Goal: Task Accomplishment & Management: Manage account settings

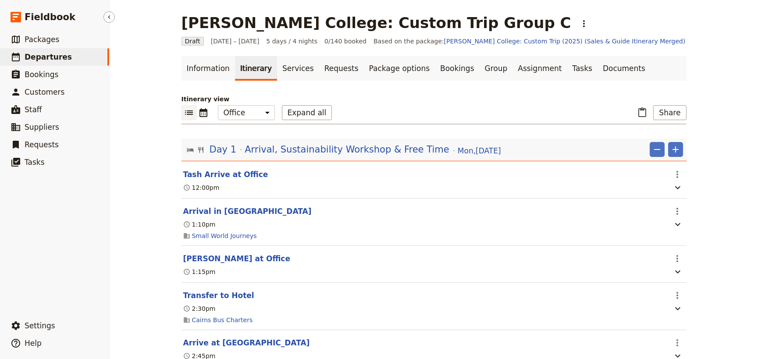
click at [34, 57] on span "Departures" at bounding box center [48, 57] width 47 height 9
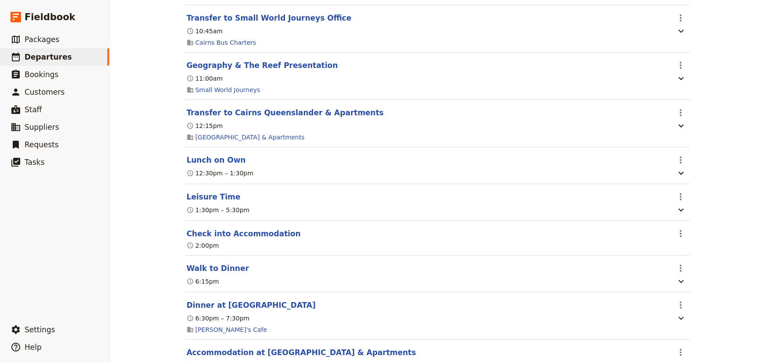
scroll to position [319, 0]
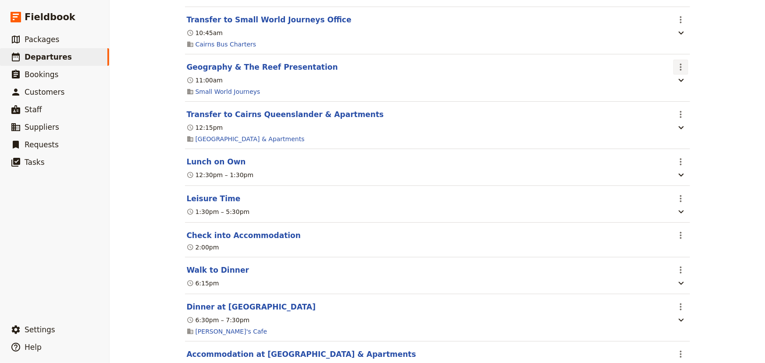
click at [675, 67] on icon "Actions" at bounding box center [680, 67] width 11 height 11
click at [682, 83] on span "Edit this itinerary item" at bounding box center [710, 86] width 69 height 9
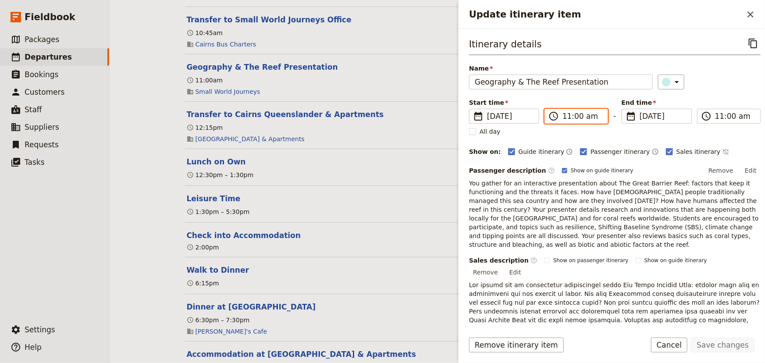
click at [568, 116] on input "11:00 am" at bounding box center [582, 116] width 40 height 11
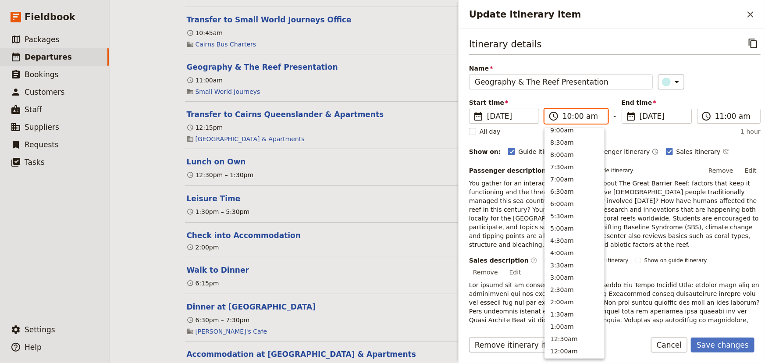
scroll to position [333, 0]
type input "10:45 am"
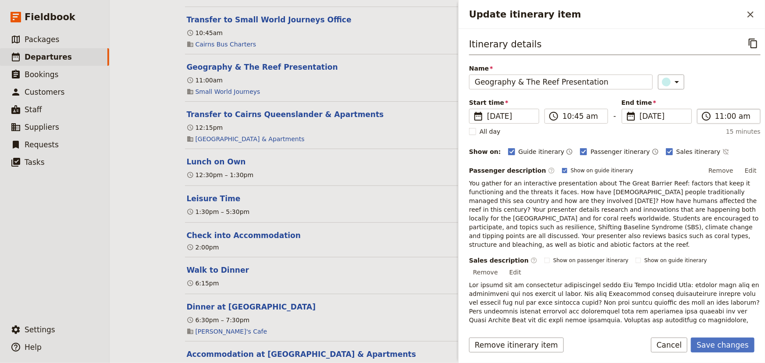
click at [711, 114] on label "​ 11:00 am" at bounding box center [729, 116] width 64 height 15
click at [715, 114] on input "11:00 am" at bounding box center [735, 116] width 40 height 11
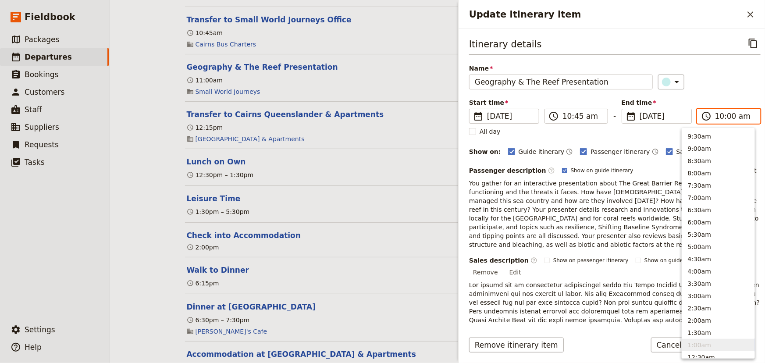
scroll to position [333, 0]
type input "10:45 am"
click at [720, 92] on div "Itinerary details ​ Name Geography & The Reef Presentation ​ Start time ​ 15 Se…" at bounding box center [614, 237] width 291 height 402
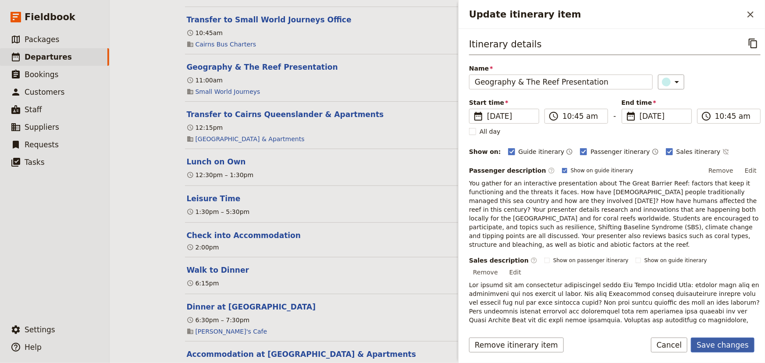
click at [734, 344] on button "Save changes" at bounding box center [723, 344] width 64 height 15
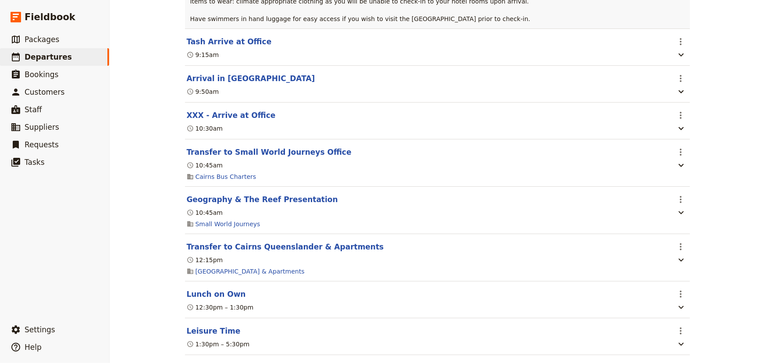
scroll to position [159, 0]
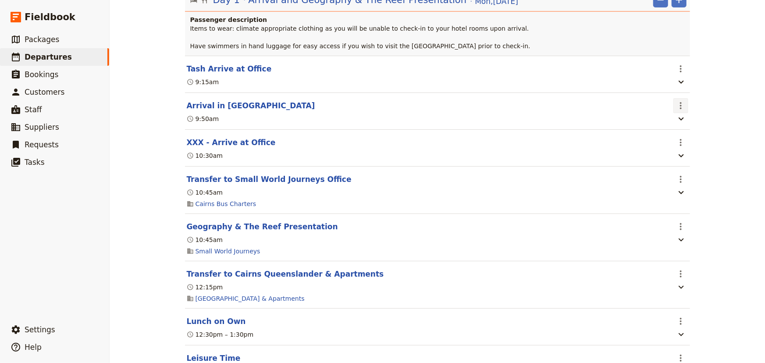
click at [675, 105] on icon "Actions" at bounding box center [680, 105] width 11 height 11
click at [681, 121] on span "Edit this itinerary item" at bounding box center [710, 124] width 69 height 9
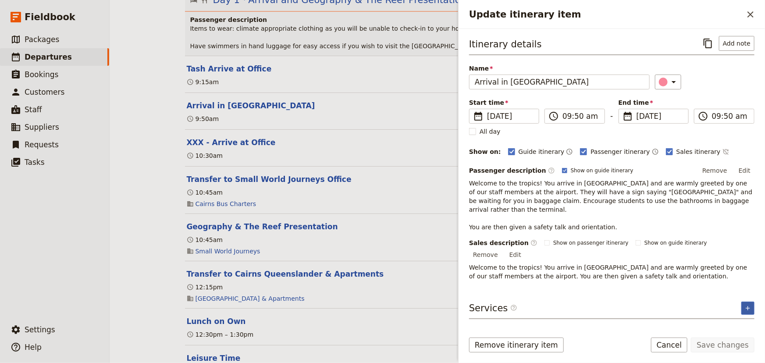
click at [749, 305] on icon "Add service inclusion" at bounding box center [747, 308] width 7 height 7
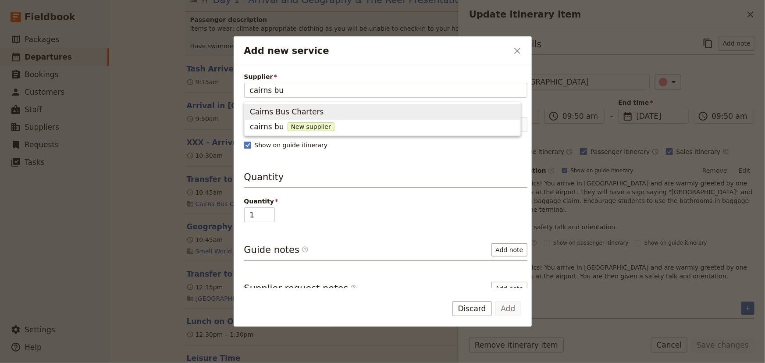
click at [291, 110] on span "Cairns Bus Charters" at bounding box center [287, 112] width 74 height 11
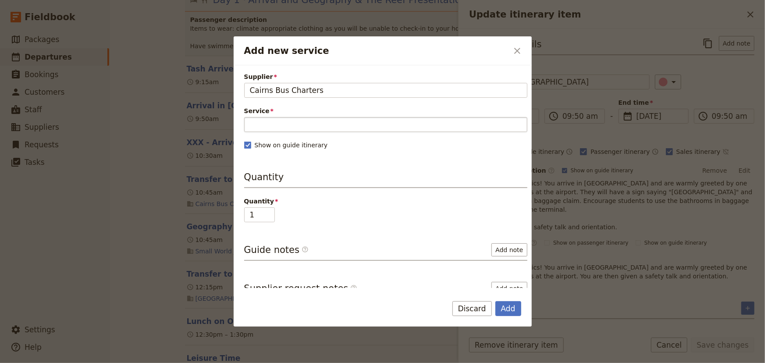
type input "Cairns Bus Charters"
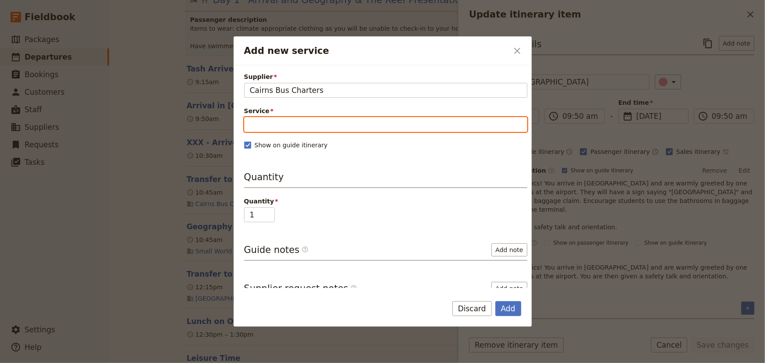
click at [284, 126] on input "Service" at bounding box center [385, 124] width 283 height 15
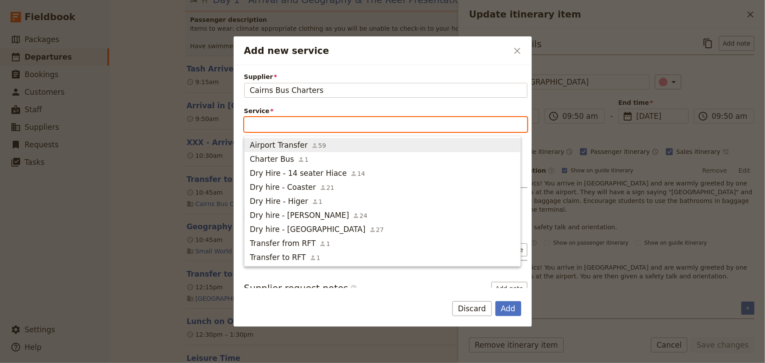
click at [284, 142] on span "Airport Transfer" at bounding box center [279, 145] width 58 height 11
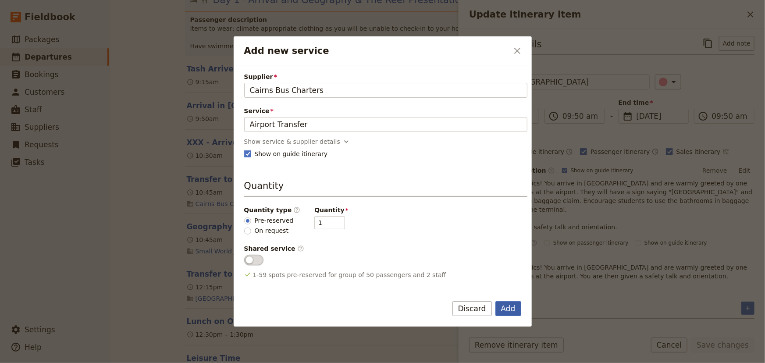
click at [506, 305] on button "Add" at bounding box center [508, 308] width 26 height 15
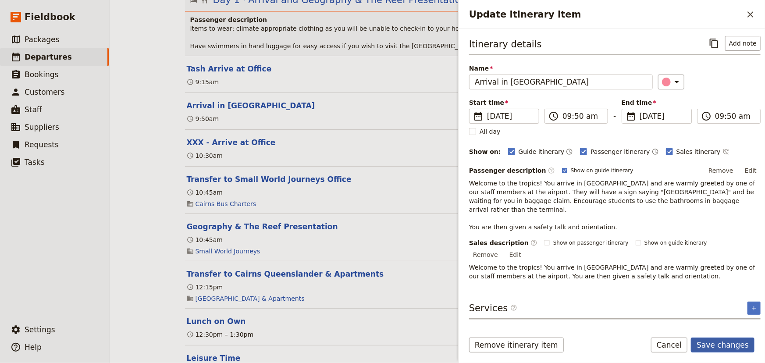
click at [720, 345] on button "Save changes" at bounding box center [723, 344] width 64 height 15
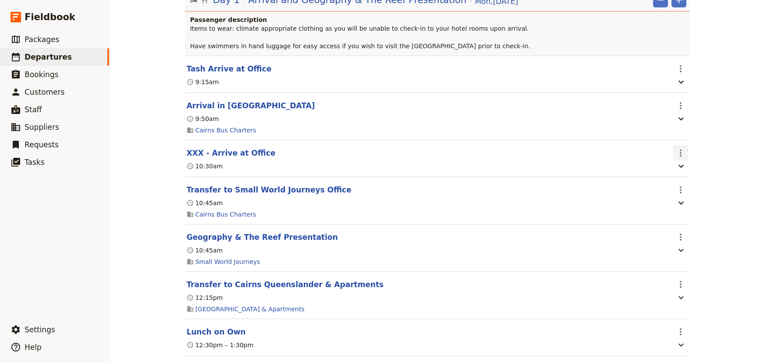
click at [680, 154] on icon "Actions" at bounding box center [680, 153] width 11 height 11
click at [680, 171] on span "Edit this itinerary item" at bounding box center [710, 171] width 69 height 9
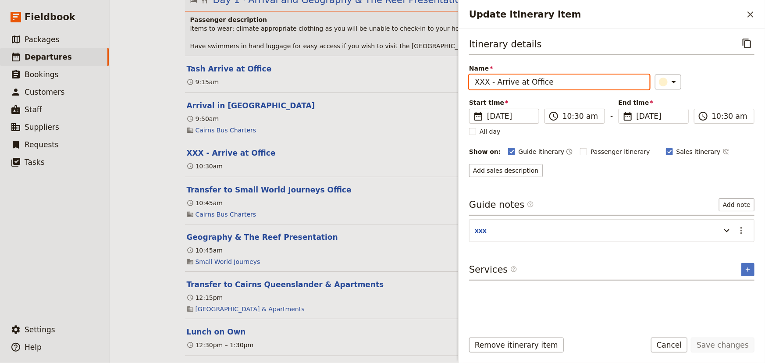
click at [496, 83] on input "XXX - Arrive at Office" at bounding box center [559, 82] width 181 height 15
click at [486, 82] on input "XXX - Arrive at Office" at bounding box center [559, 82] width 181 height 15
drag, startPoint x: 488, startPoint y: 82, endPoint x: 467, endPoint y: 81, distance: 21.5
click at [467, 81] on div "Itinerary details ​ Name XXX - Arrive at Office ​ Start time ​ 15 Sep 2025 15/0…" at bounding box center [611, 176] width 306 height 295
type input "Nat Arrive at Office"
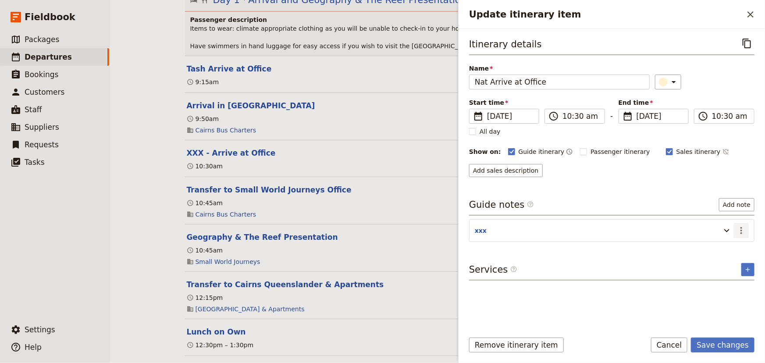
click at [741, 229] on icon "Actions" at bounding box center [741, 230] width 2 height 7
click at [727, 249] on span "Edit note" at bounding box center [717, 249] width 28 height 9
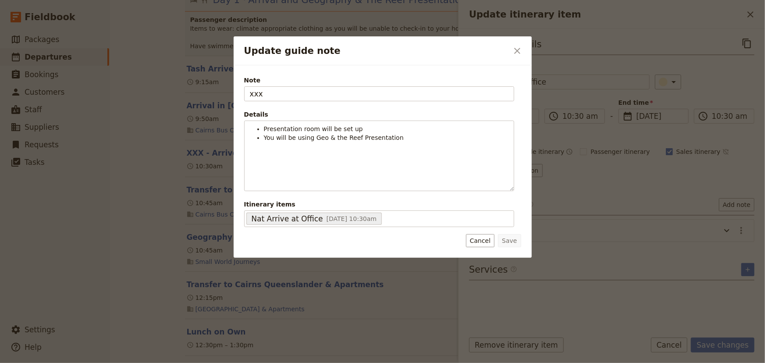
drag, startPoint x: 227, startPoint y: 92, endPoint x: 184, endPoint y: 89, distance: 43.1
click at [185, 362] on div "Update guide note ​ Note xxx Details Presentation room will be set up You will …" at bounding box center [382, 363] width 765 height 0
type input "B"
type input "NAT"
click at [513, 242] on button "Save" at bounding box center [509, 240] width 23 height 13
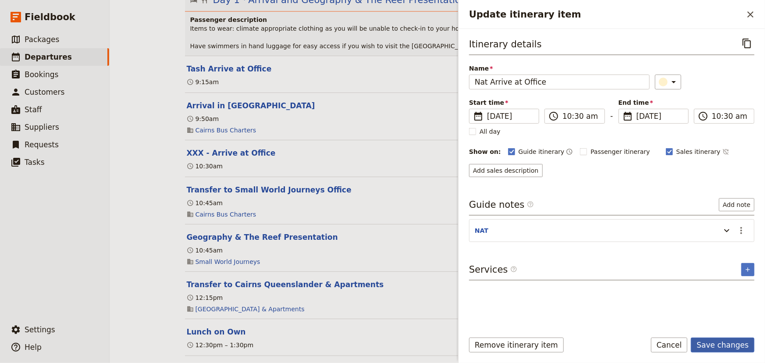
click at [732, 342] on button "Save changes" at bounding box center [723, 344] width 64 height 15
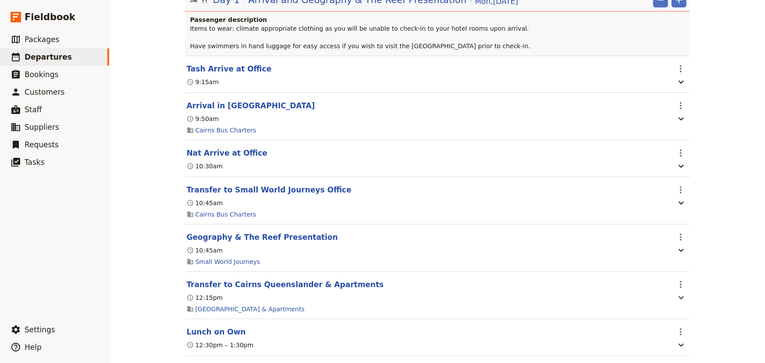
click at [703, 186] on div "Alamanda College: Custom Trip 2025 ​ Draft 15 – 18 Sep 2025 4 days / 3 nights 0…" at bounding box center [437, 181] width 655 height 363
click at [676, 168] on icon "button" at bounding box center [681, 166] width 11 height 11
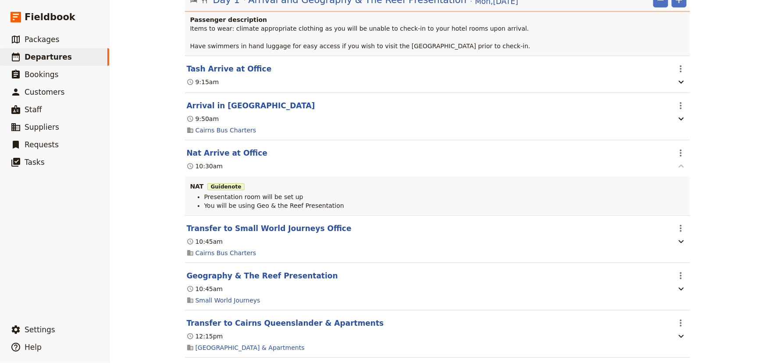
click at [676, 168] on icon "button" at bounding box center [681, 166] width 11 height 11
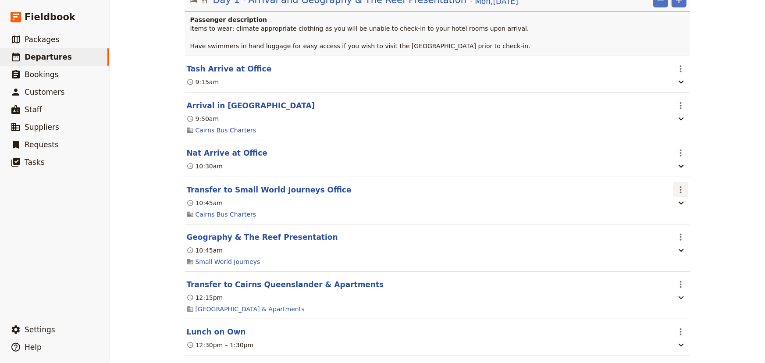
click at [675, 188] on icon "Actions" at bounding box center [680, 190] width 11 height 11
click at [679, 209] on span "Edit this itinerary item" at bounding box center [710, 209] width 69 height 9
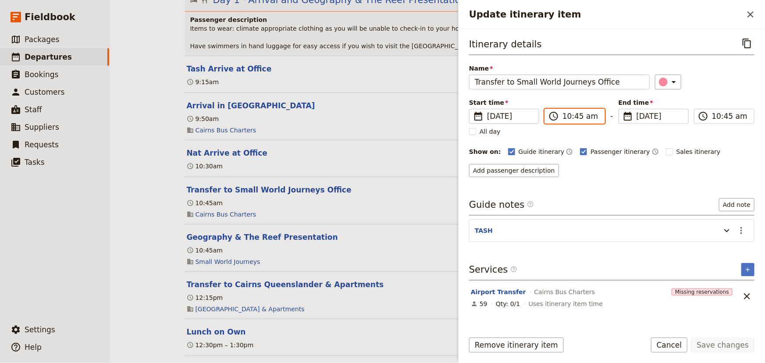
click at [577, 112] on input "10:45 am" at bounding box center [580, 116] width 37 height 11
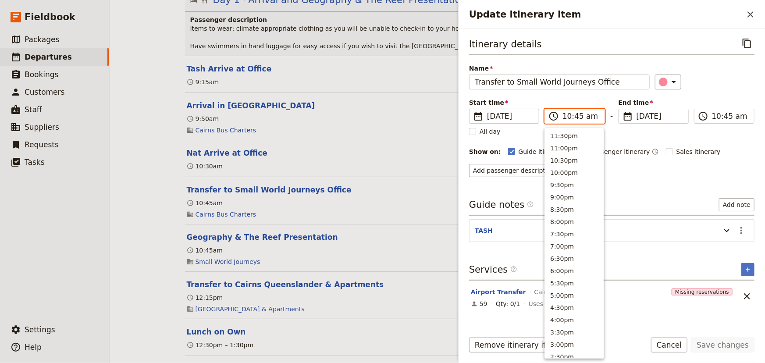
scroll to position [320, 0]
click at [577, 117] on input "10:45 am" at bounding box center [580, 116] width 37 height 11
type input "10:40 am"
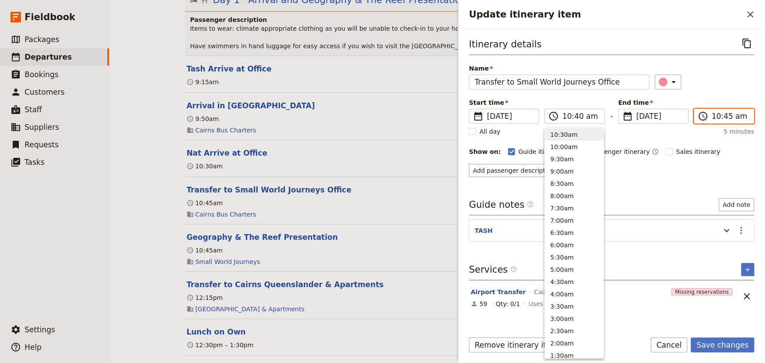
click at [716, 117] on input "10:45 am" at bounding box center [730, 116] width 37 height 11
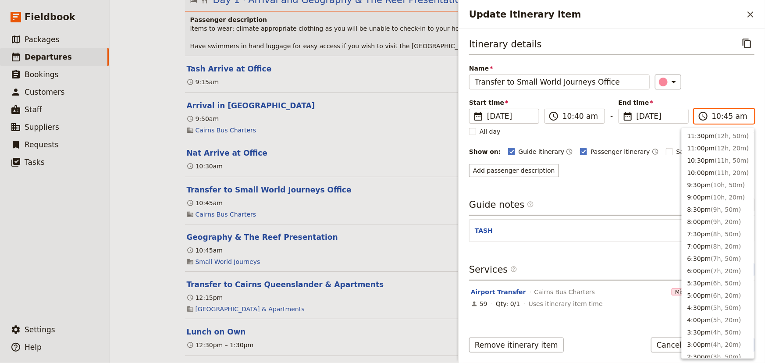
scroll to position [355, 0]
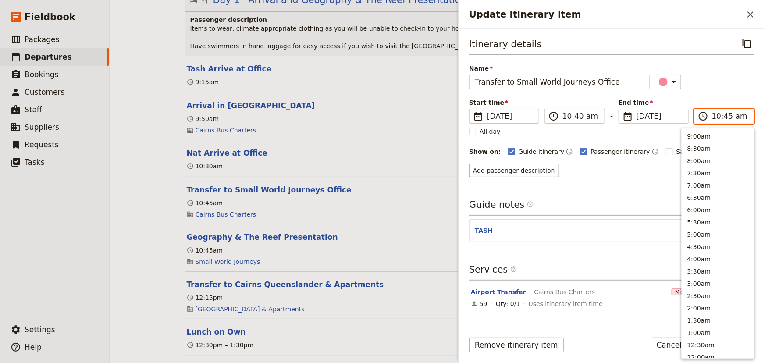
click at [724, 116] on input "10:45 am" at bounding box center [730, 116] width 37 height 11
type input "10:40 am"
click at [713, 89] on div "Itinerary details ​ Name Transfer to Small World Journeys Office ​ Start time ​…" at bounding box center [611, 106] width 285 height 141
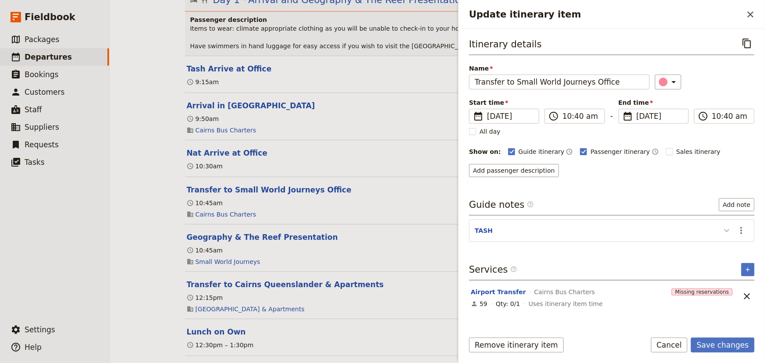
click at [726, 233] on icon "Update itinerary item" at bounding box center [726, 230] width 11 height 11
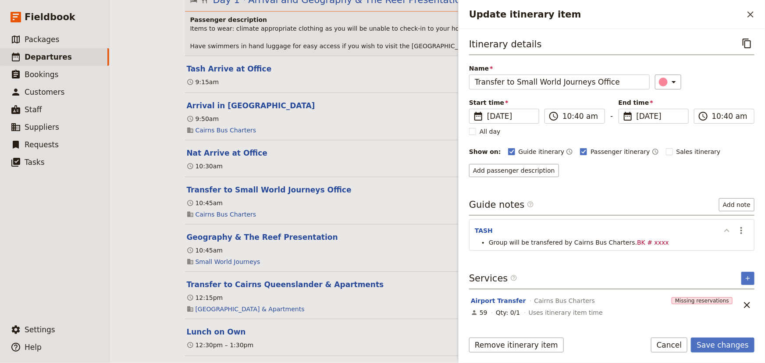
click at [726, 233] on icon "Update itinerary item" at bounding box center [726, 230] width 11 height 11
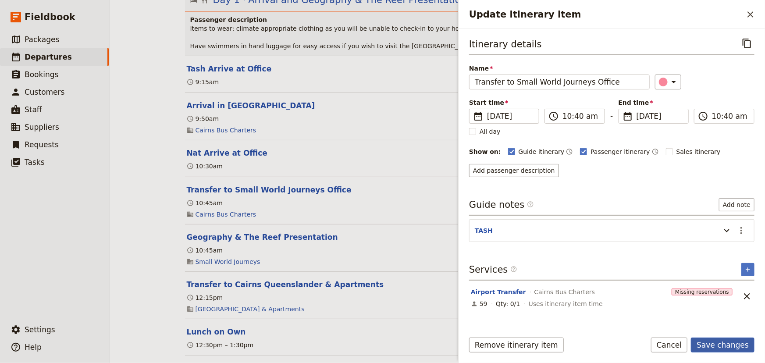
click at [714, 346] on button "Save changes" at bounding box center [723, 344] width 64 height 15
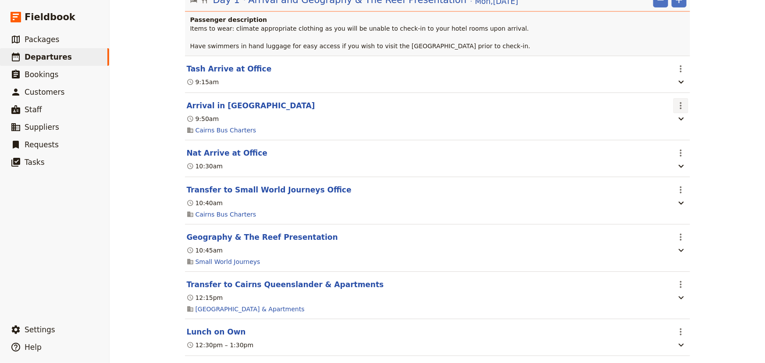
click at [679, 104] on icon "Actions" at bounding box center [680, 105] width 11 height 11
click at [681, 126] on span "Edit this itinerary item" at bounding box center [710, 124] width 69 height 9
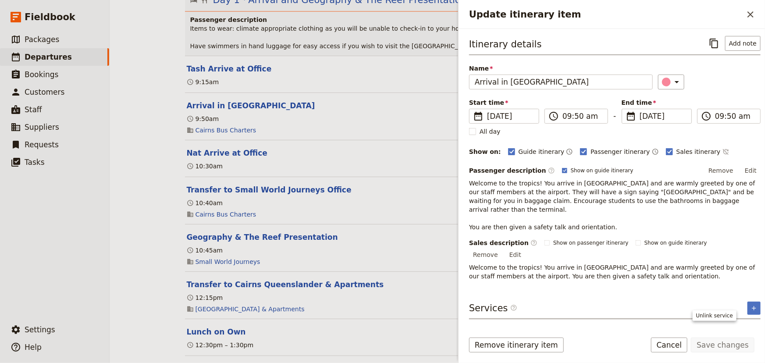
click at [748, 330] on icon "Unlink service" at bounding box center [753, 335] width 11 height 11
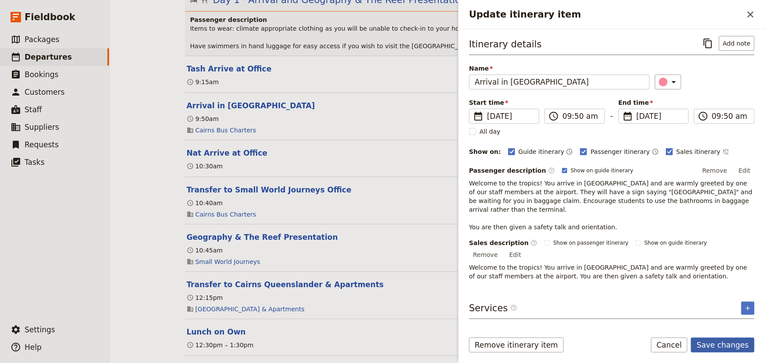
click at [717, 346] on button "Save changes" at bounding box center [723, 344] width 64 height 15
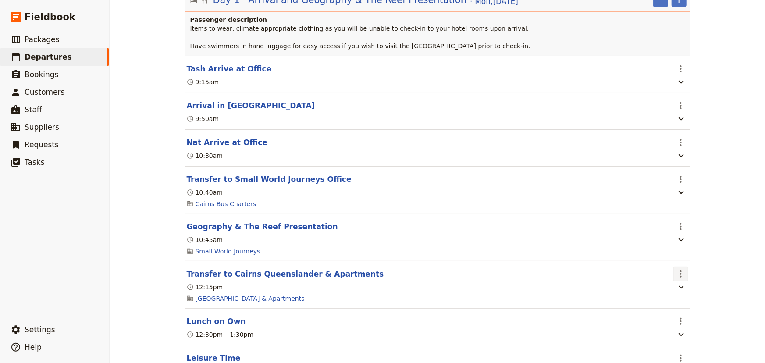
click at [675, 276] on icon "Actions" at bounding box center [680, 274] width 11 height 11
click at [687, 292] on span "Edit this itinerary item" at bounding box center [710, 293] width 69 height 9
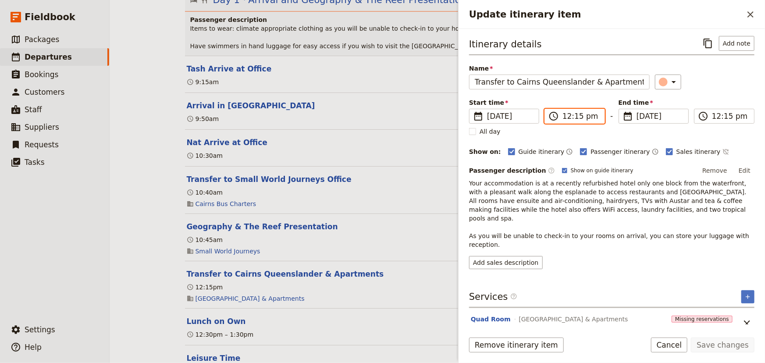
click at [563, 113] on input "12:15 pm" at bounding box center [580, 116] width 37 height 11
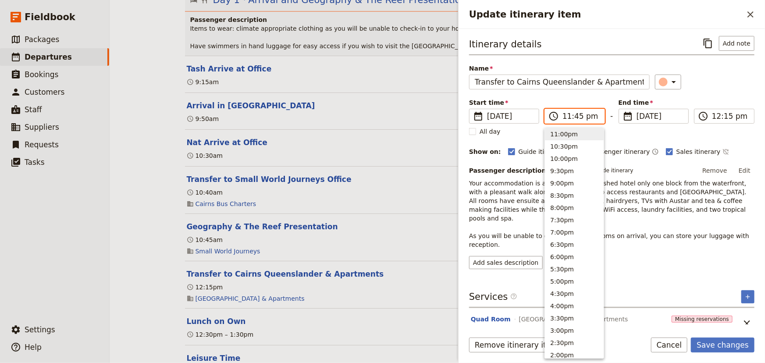
scroll to position [2, 0]
type input "11:45 am"
click at [715, 120] on input "12:15 pm" at bounding box center [730, 116] width 37 height 11
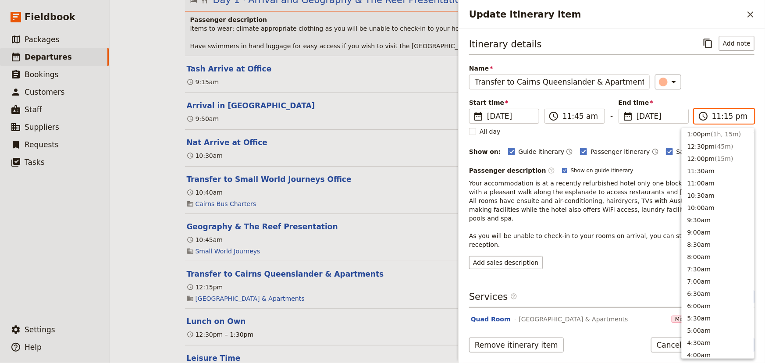
scroll to position [14, 0]
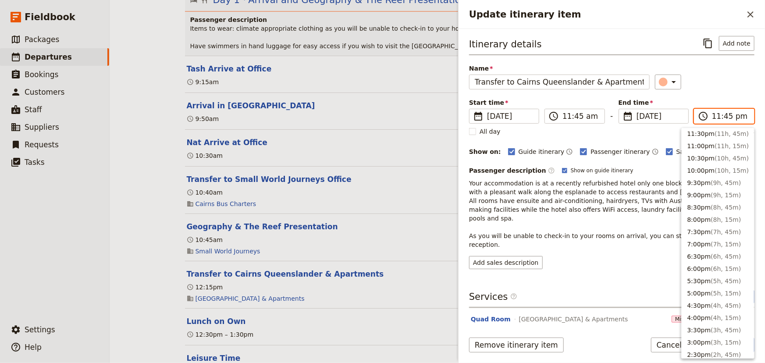
type input "11:45 am"
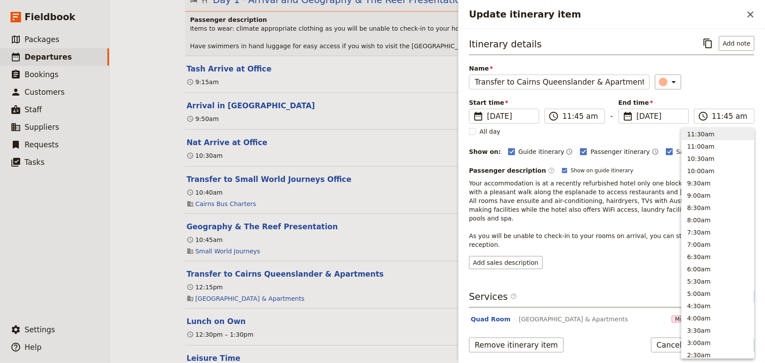
click at [734, 96] on div "Itinerary details ​ Add note Name Transfer to Cairns Queenslander & Apartments …" at bounding box center [611, 152] width 285 height 233
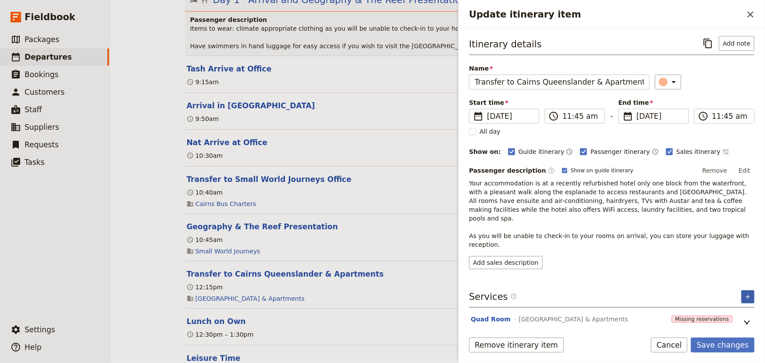
click at [748, 293] on icon "Add service inclusion" at bounding box center [747, 296] width 7 height 7
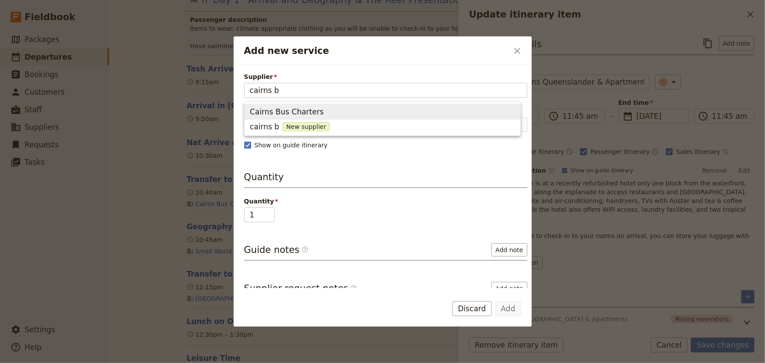
click at [306, 113] on span "Cairns Bus Charters" at bounding box center [287, 112] width 74 height 11
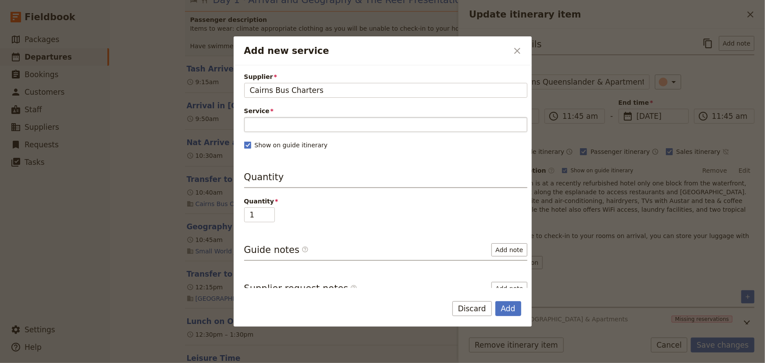
type input "Cairns Bus Charters"
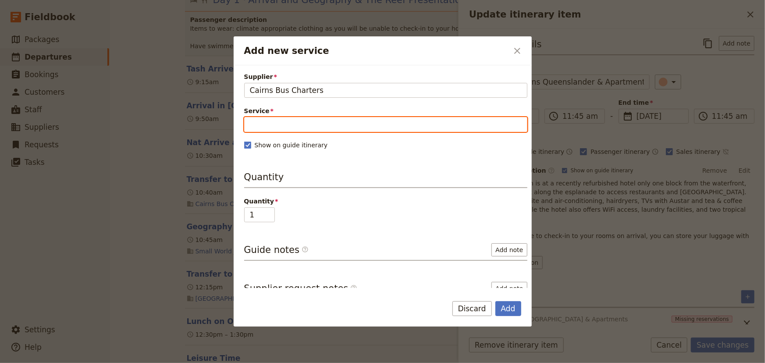
click at [286, 122] on input "Service" at bounding box center [385, 124] width 283 height 15
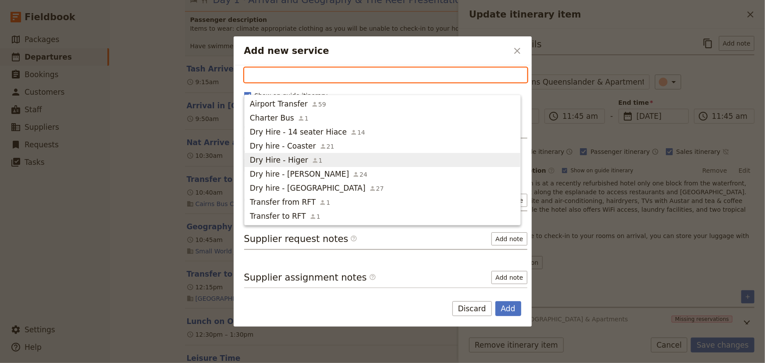
scroll to position [0, 0]
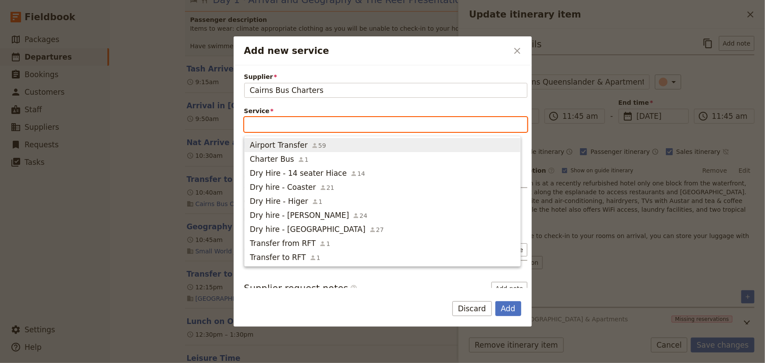
click at [283, 141] on span "Airport Transfer" at bounding box center [279, 145] width 58 height 11
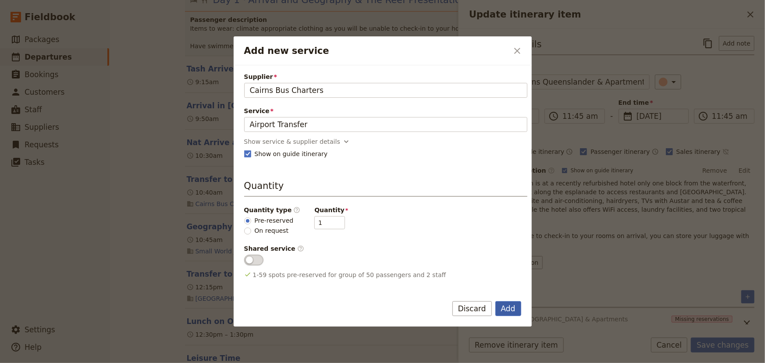
click at [515, 307] on button "Add" at bounding box center [508, 308] width 26 height 15
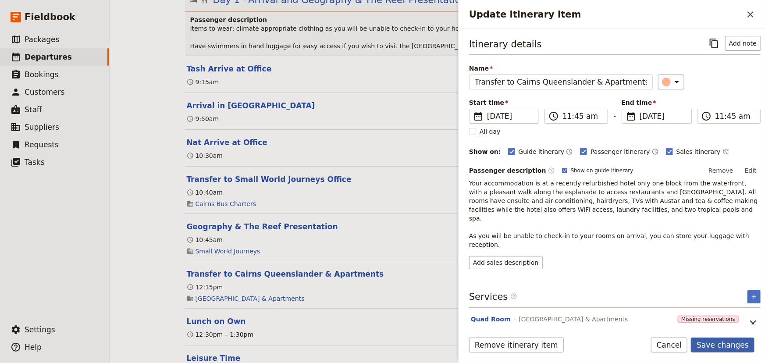
click at [716, 344] on button "Save changes" at bounding box center [723, 344] width 64 height 15
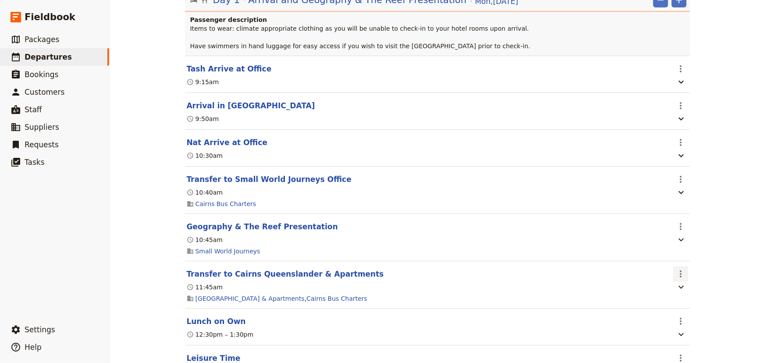
click at [680, 276] on icon "Actions" at bounding box center [681, 273] width 2 height 7
click at [678, 295] on span "Edit this itinerary item" at bounding box center [710, 293] width 69 height 9
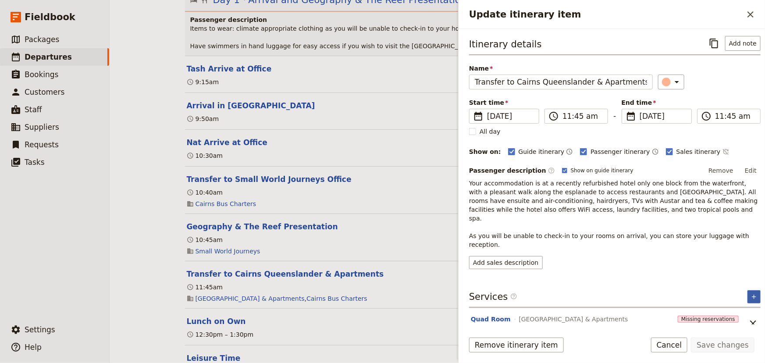
click at [750, 293] on icon "Add service inclusion" at bounding box center [753, 296] width 7 height 7
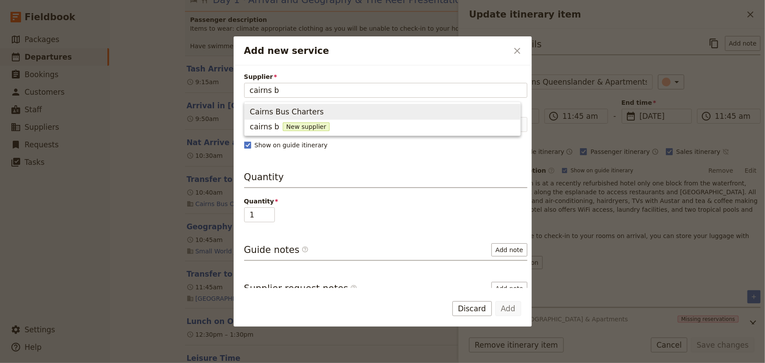
click at [277, 109] on span "Cairns Bus Charters" at bounding box center [287, 112] width 74 height 11
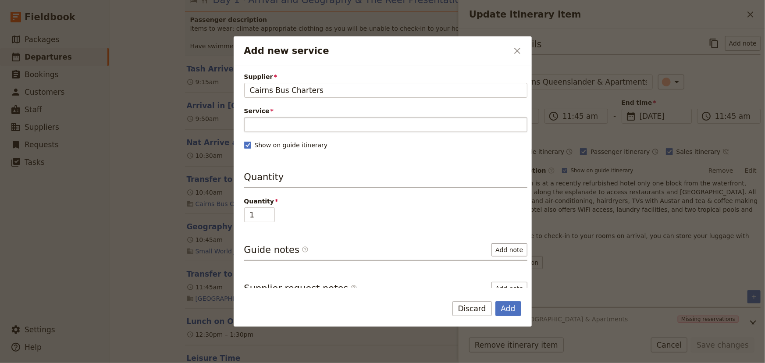
type input "Cairns Bus Charters"
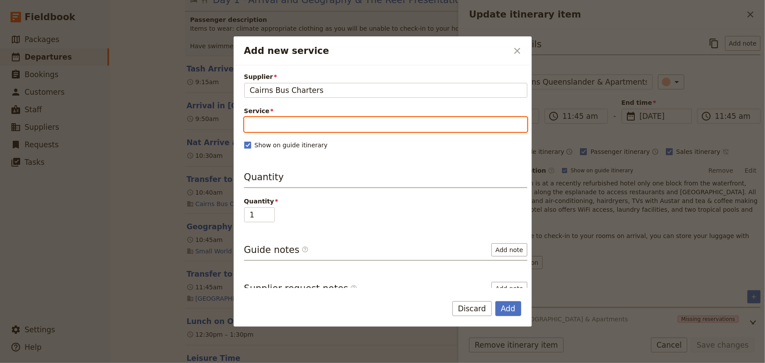
click at [270, 125] on input "Service" at bounding box center [385, 124] width 283 height 15
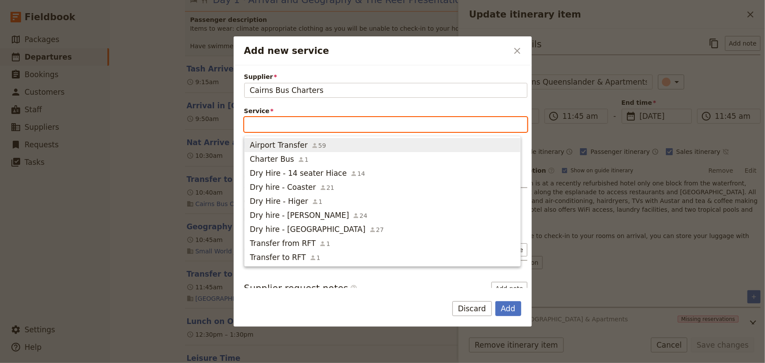
click at [276, 149] on span "Airport Transfer" at bounding box center [279, 145] width 58 height 11
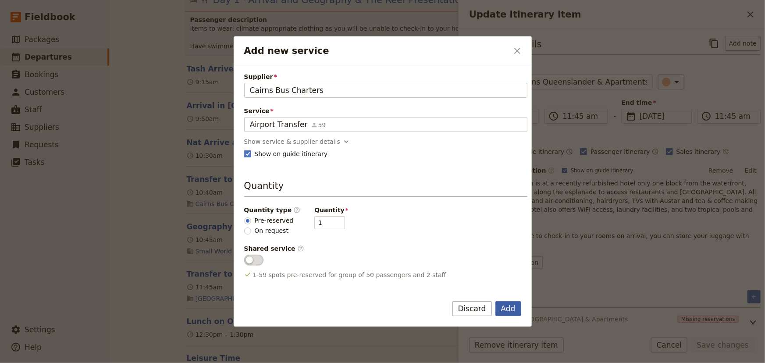
click at [512, 308] on button "Add" at bounding box center [508, 308] width 26 height 15
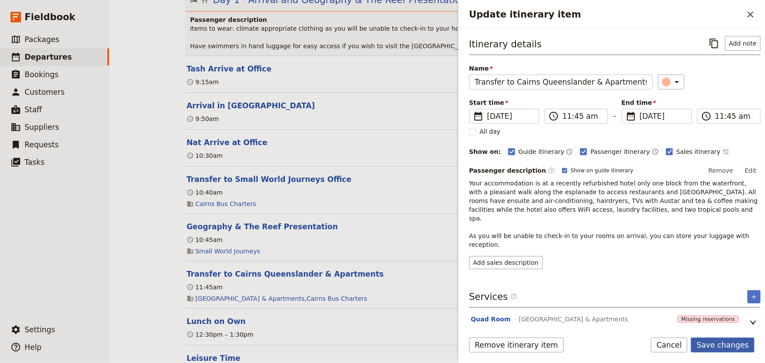
click at [737, 345] on button "Save changes" at bounding box center [723, 344] width 64 height 15
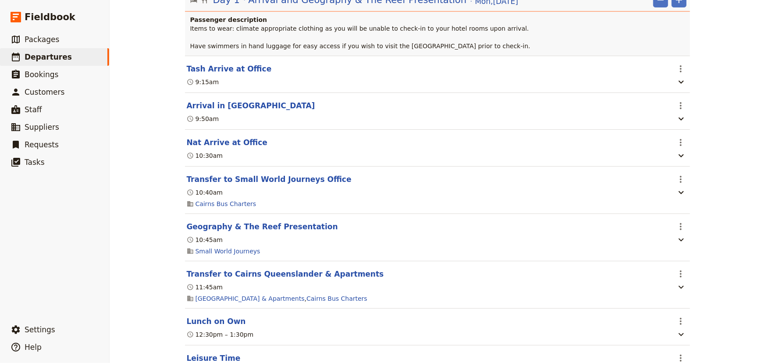
click at [721, 200] on div "Alamanda College: Custom Trip 2025 ​ Draft 15 – 18 Sep 2025 4 days / 3 nights 0…" at bounding box center [437, 181] width 655 height 363
